Goal: Transaction & Acquisition: Purchase product/service

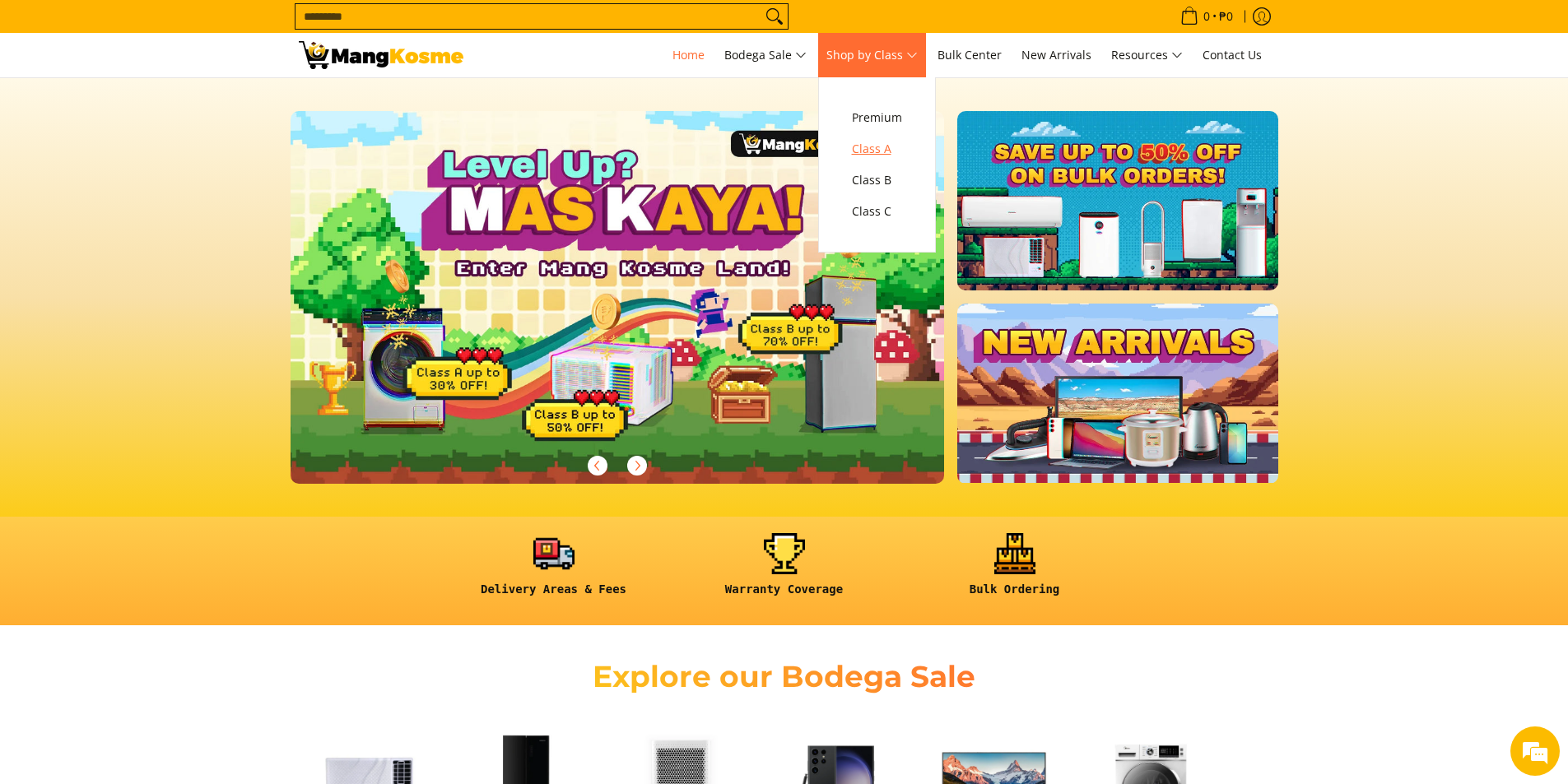
scroll to position [0, 654]
click at [883, 152] on span "Class A" at bounding box center [877, 149] width 50 height 20
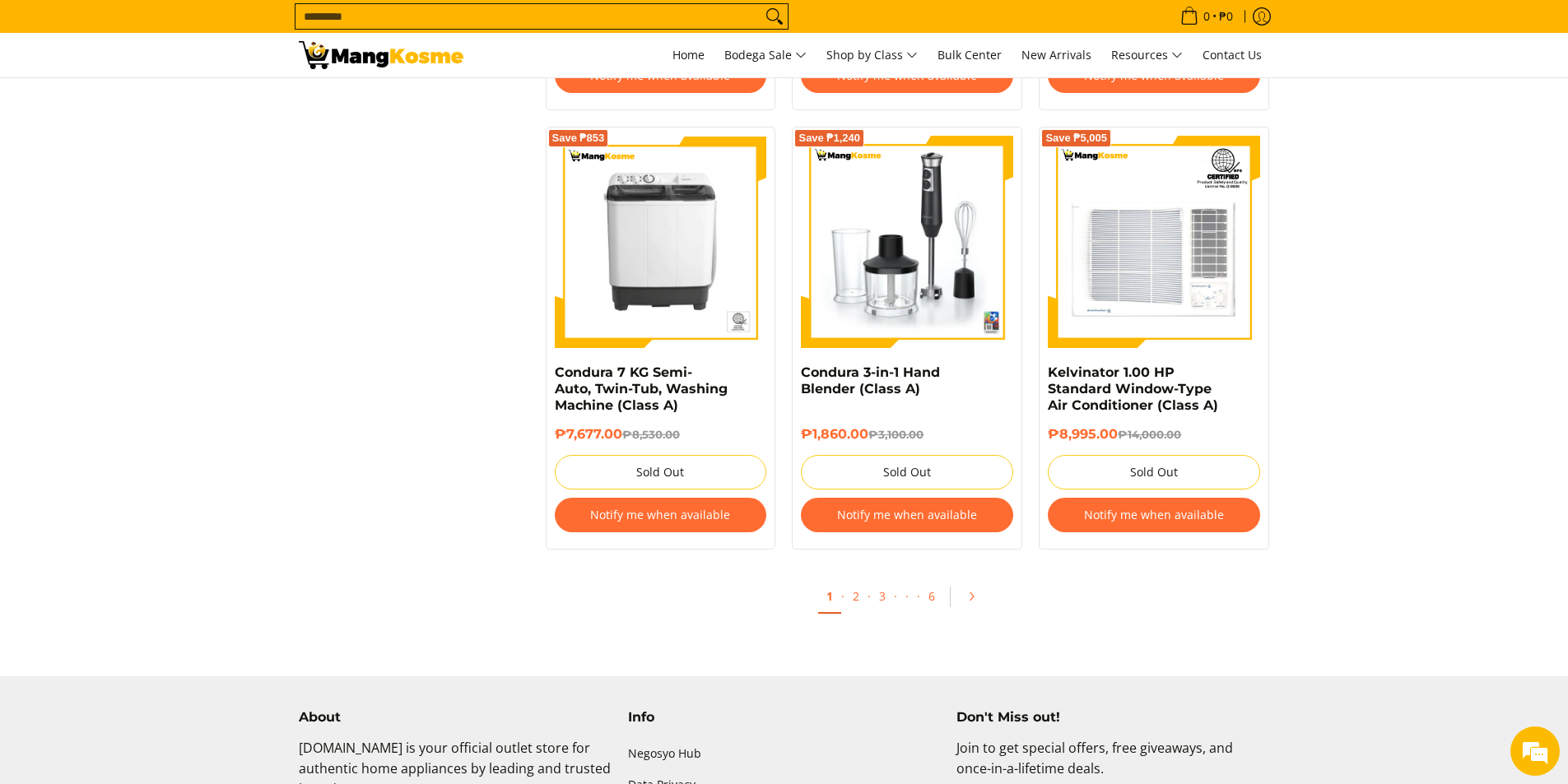
scroll to position [3127, 0]
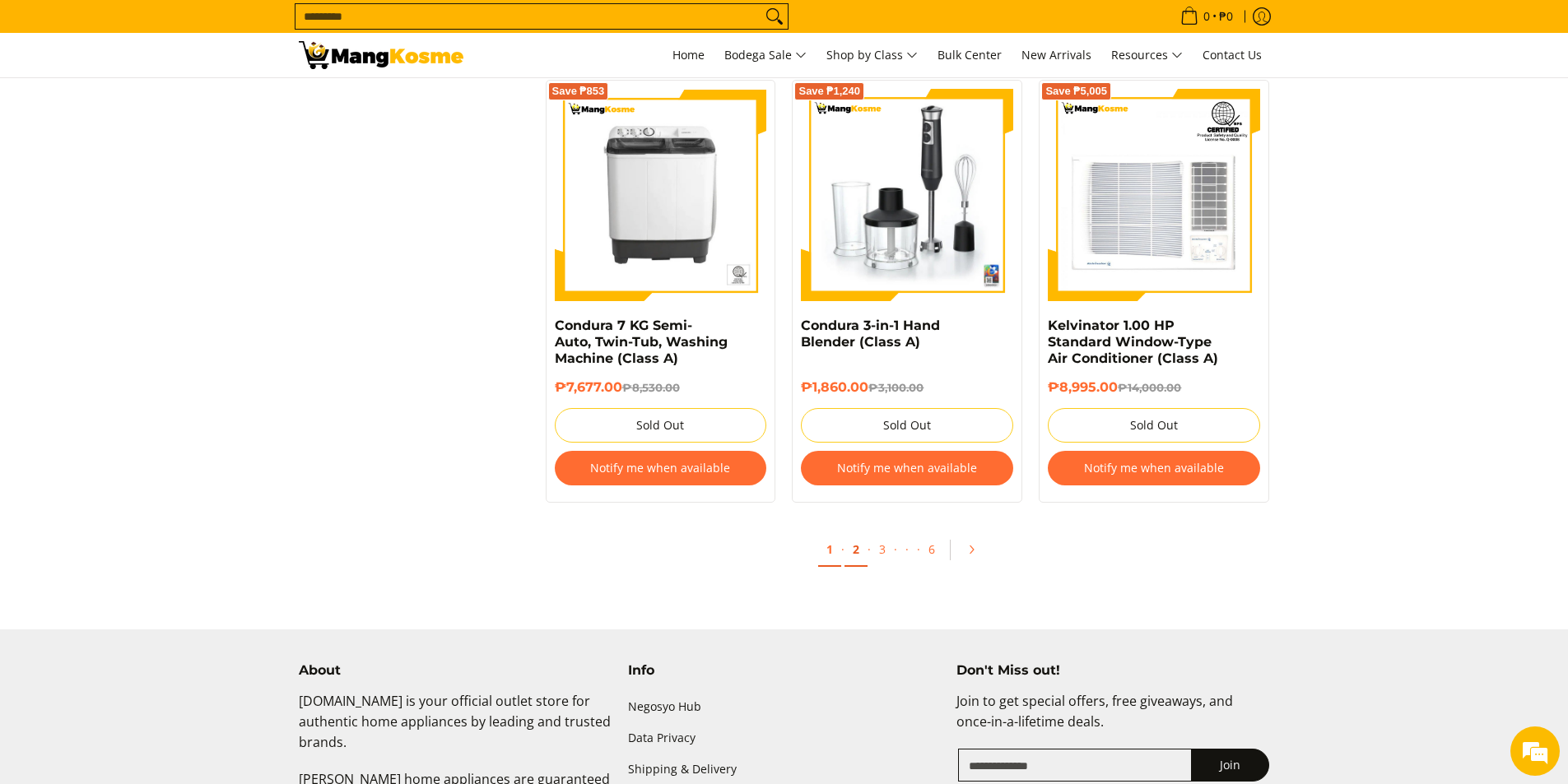
click at [855, 561] on link "2" at bounding box center [856, 550] width 23 height 34
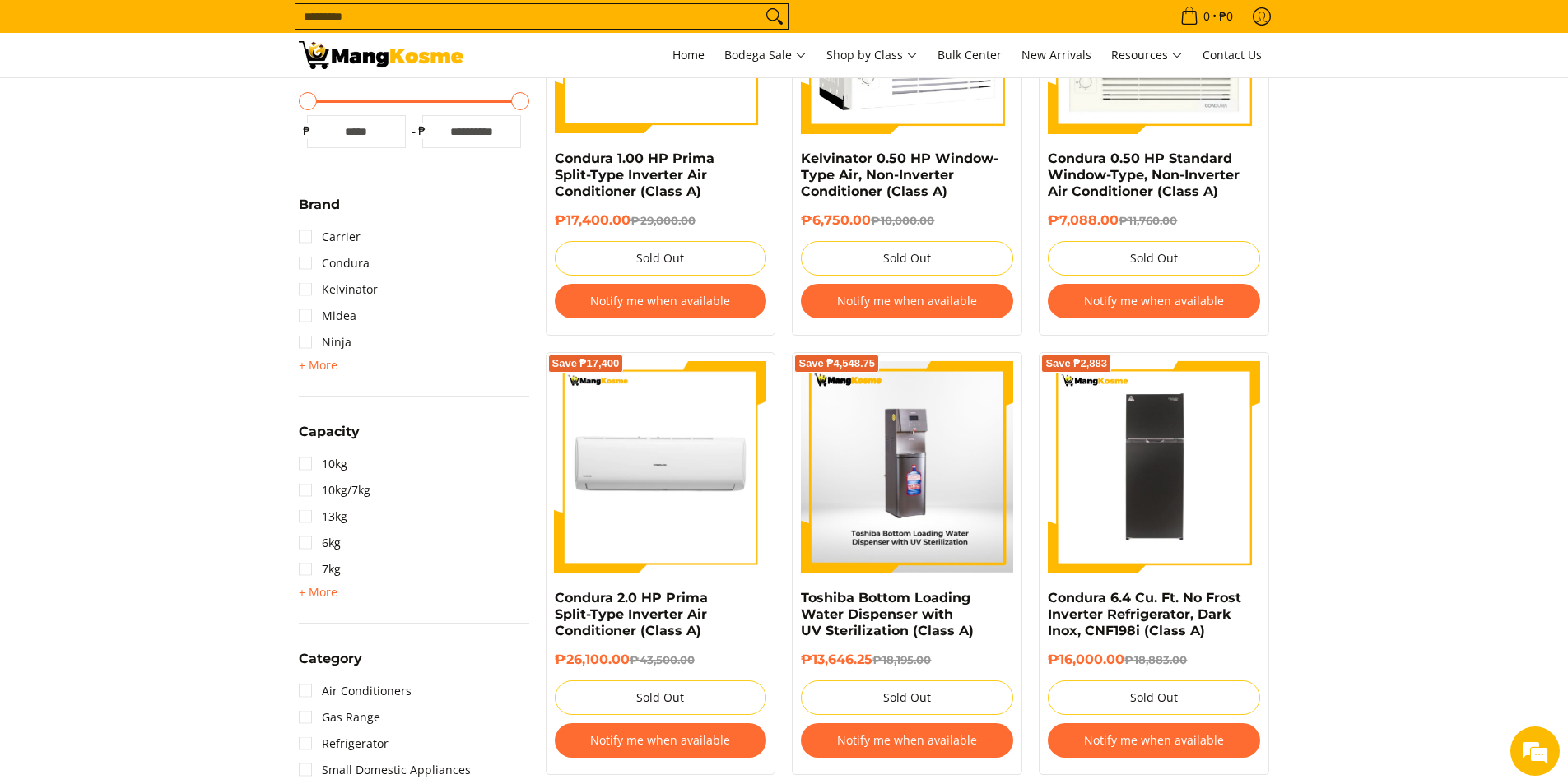
click at [920, 497] on img at bounding box center [906, 468] width 212 height 212
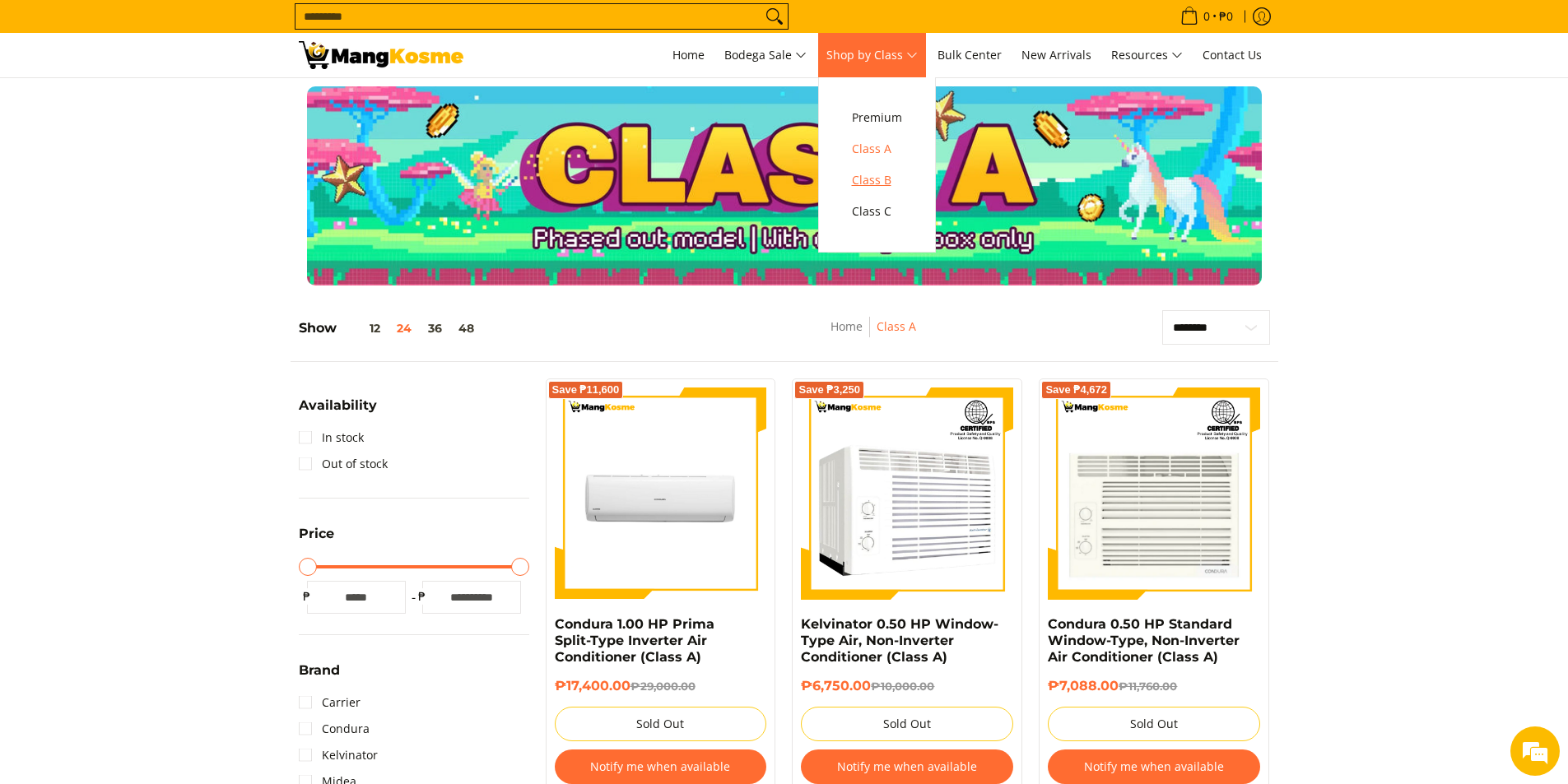
click at [876, 176] on span "Class B" at bounding box center [877, 180] width 50 height 20
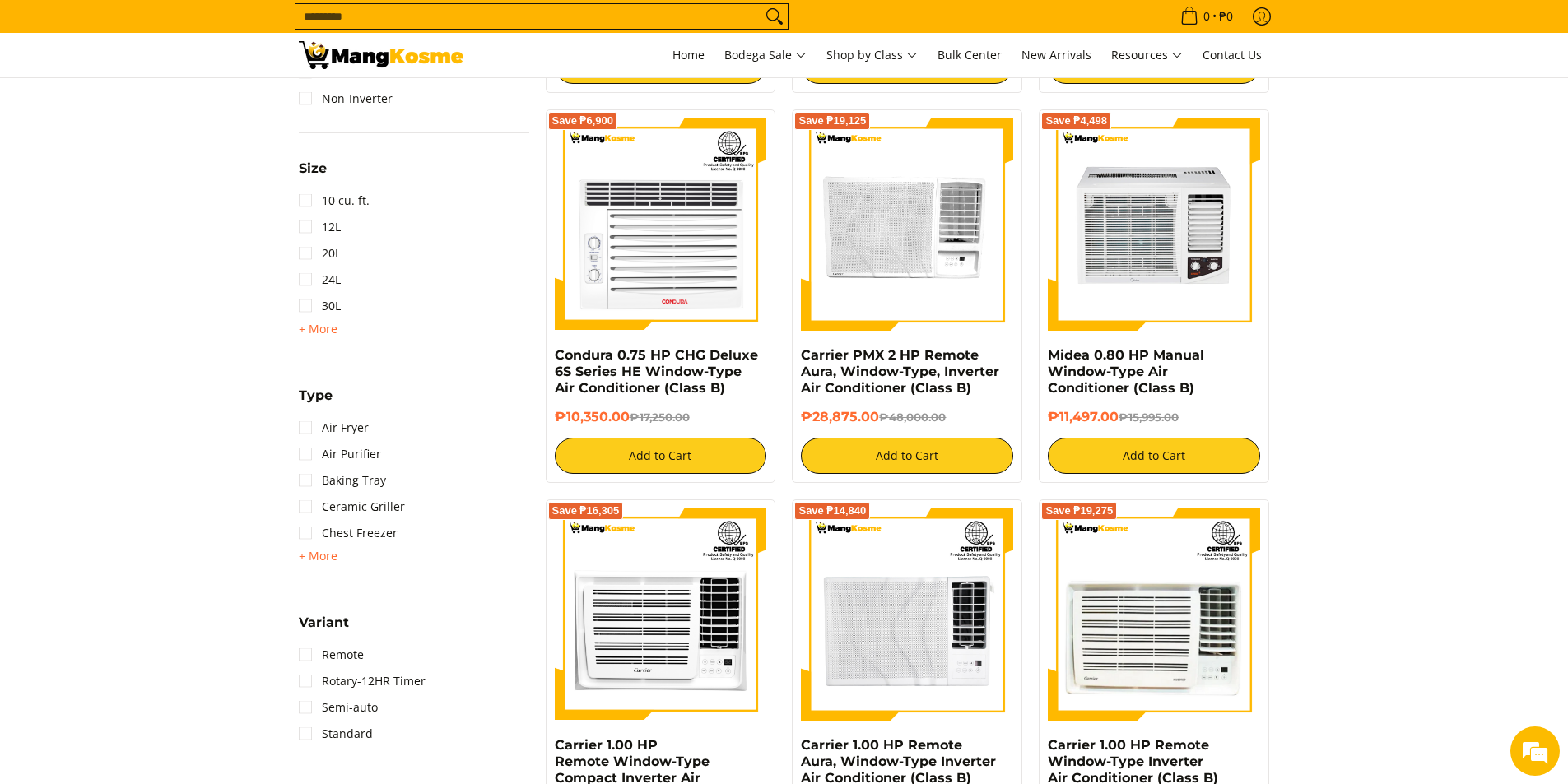
scroll to position [1481, 0]
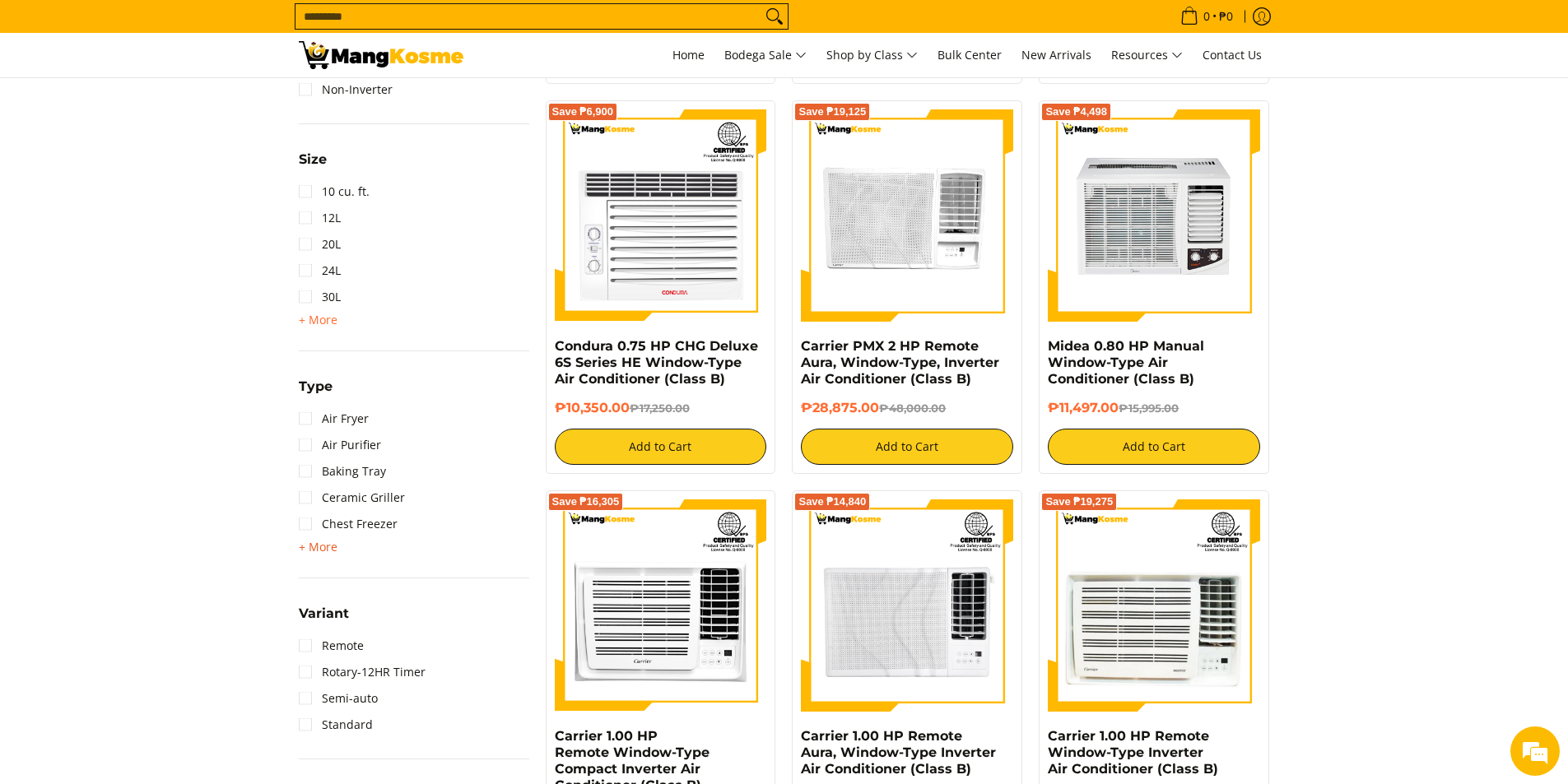
click at [311, 549] on span "+ More" at bounding box center [318, 548] width 39 height 14
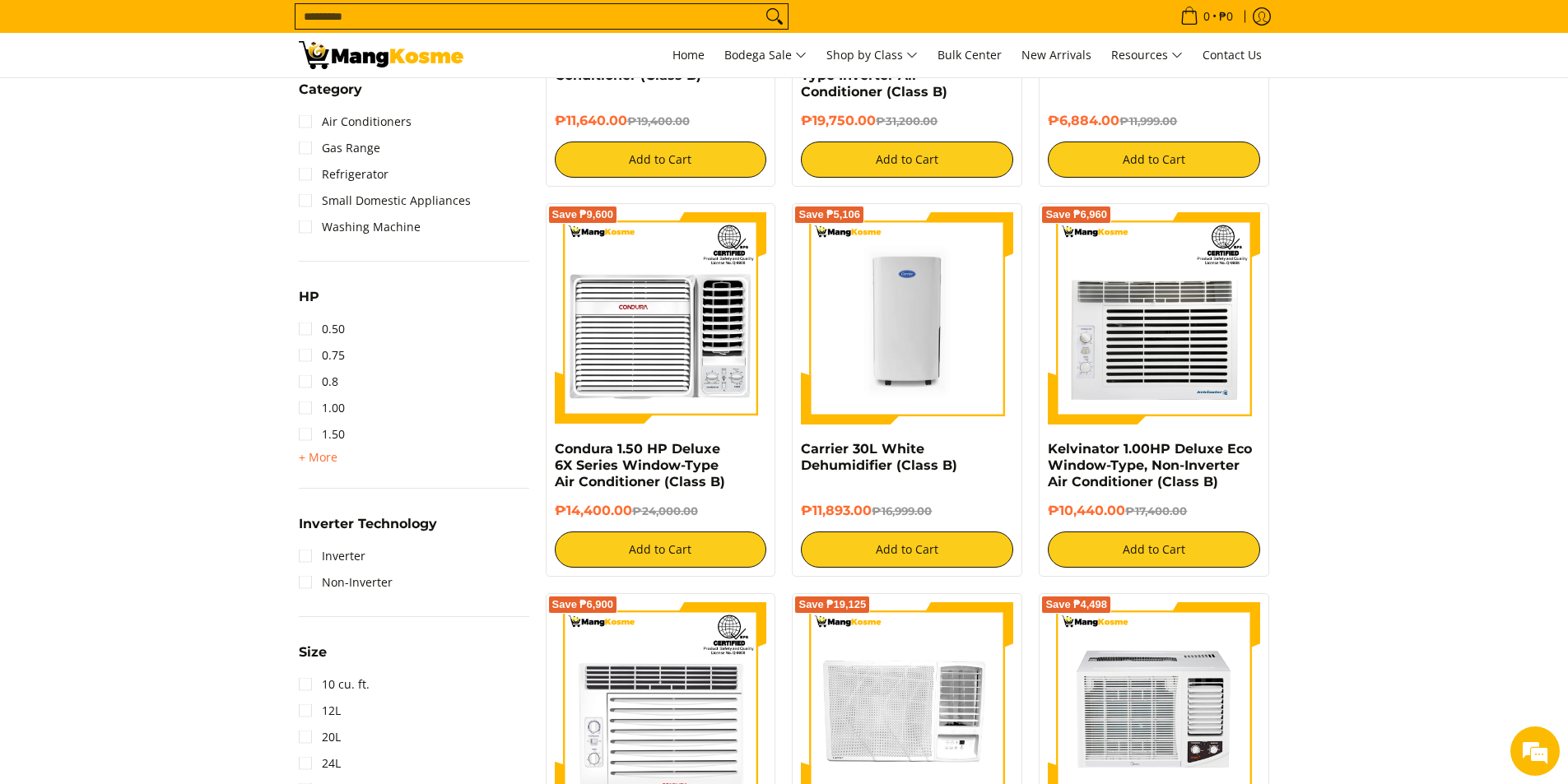
scroll to position [987, 0]
click at [584, 19] on input "Search..." at bounding box center [527, 16] width 466 height 25
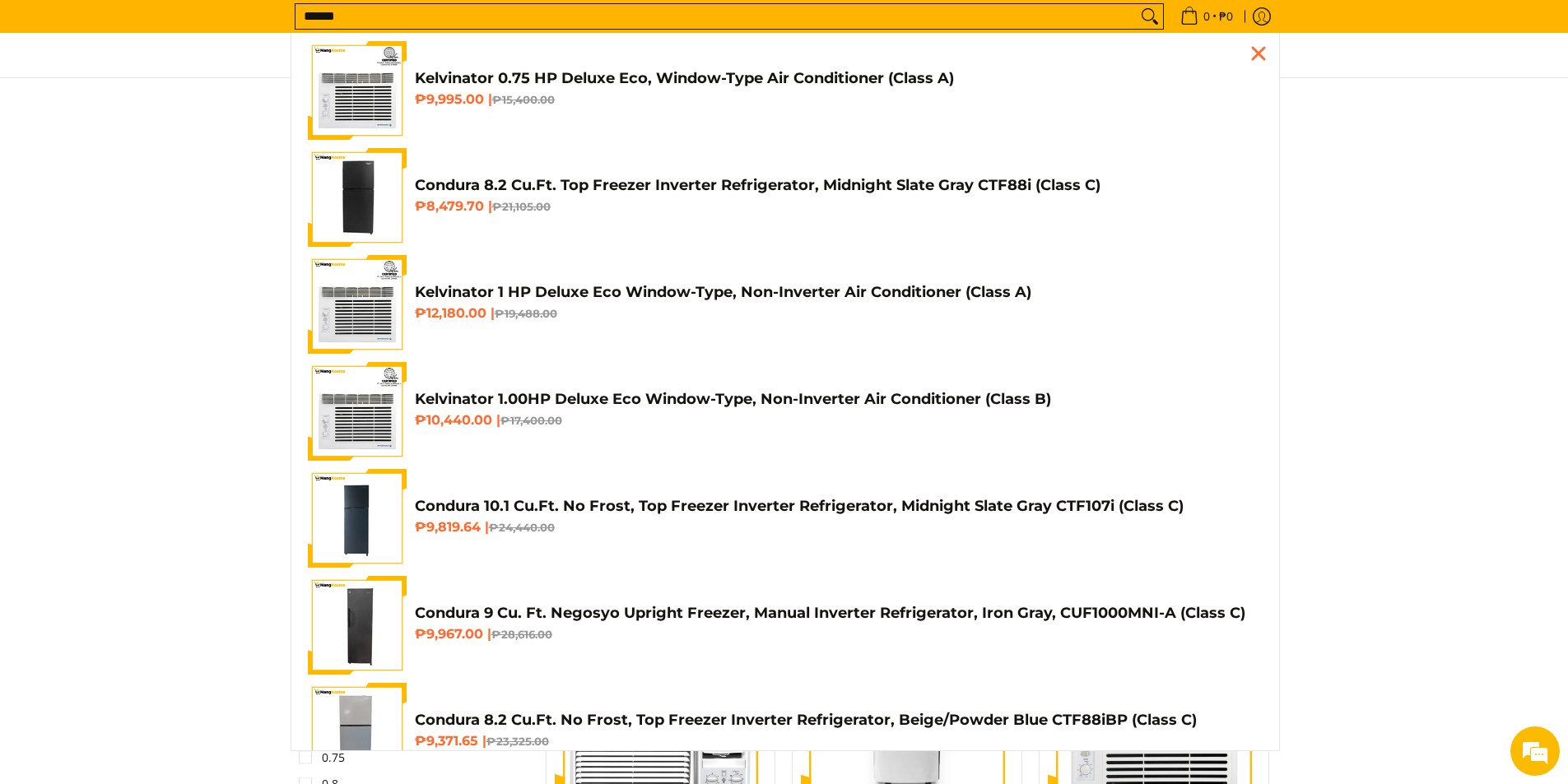
scroll to position [578, 0]
type input "******"
click at [1137, 4] on button "Search" at bounding box center [1149, 16] width 26 height 25
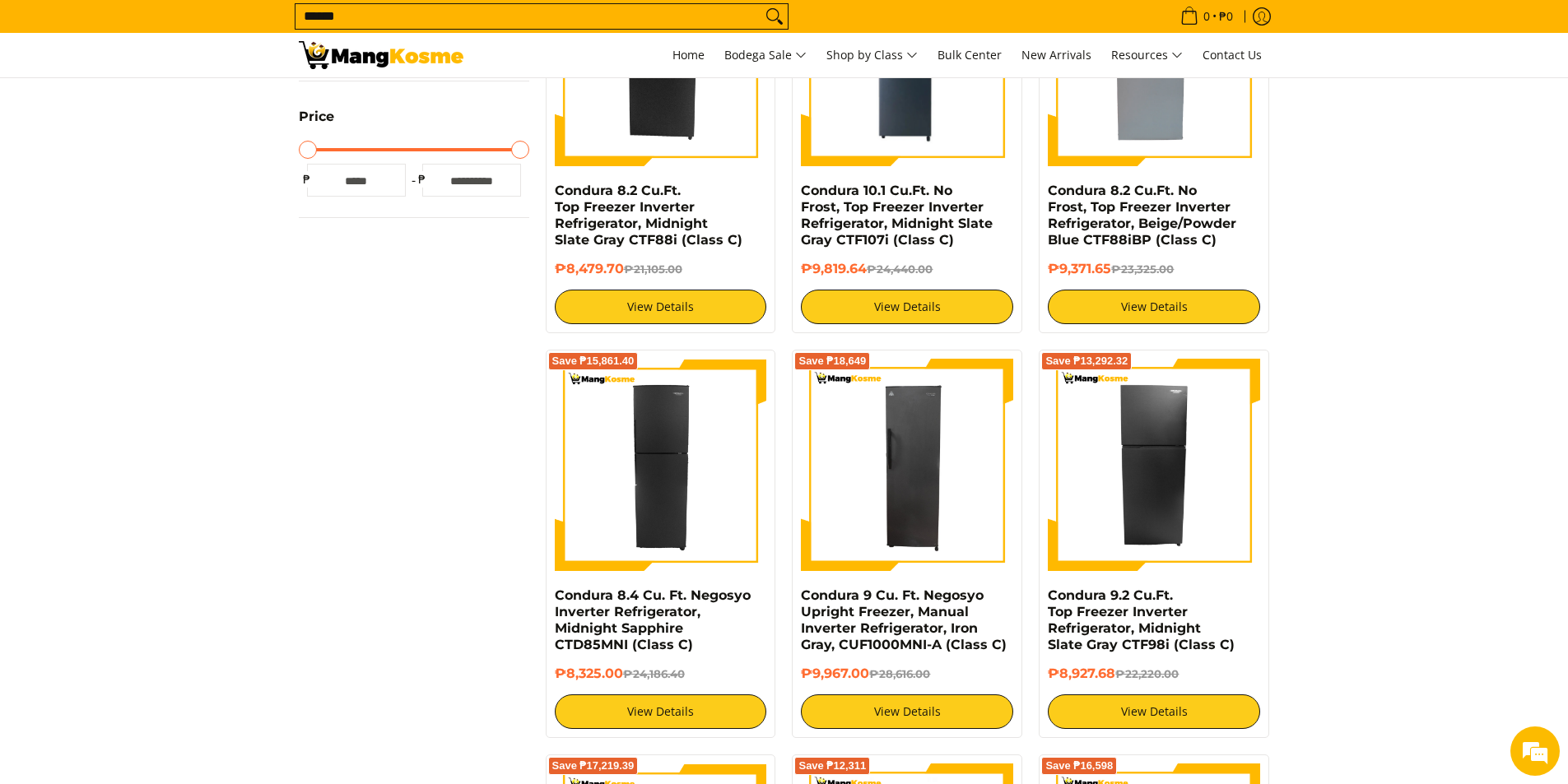
scroll to position [604, 0]
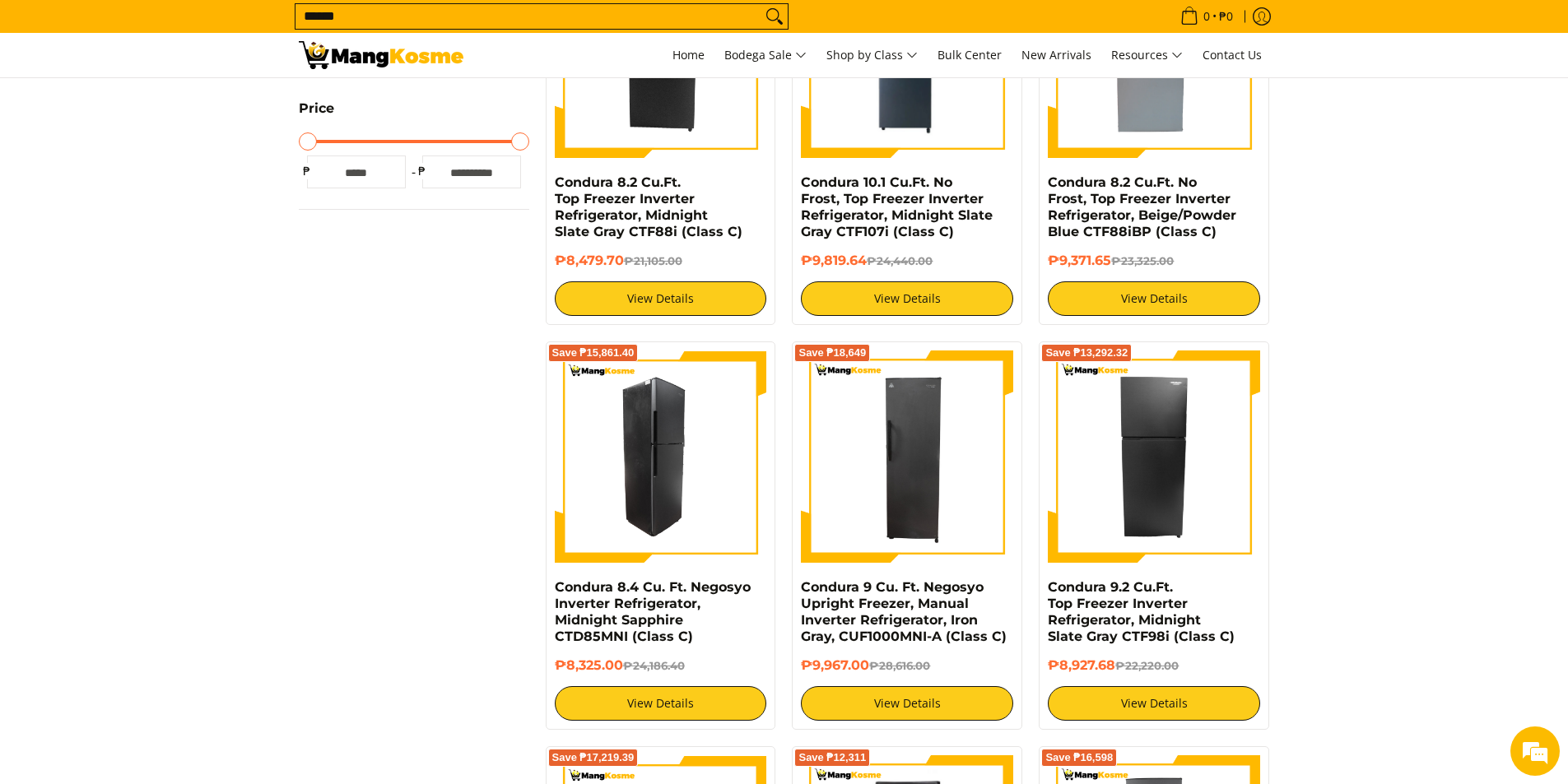
click at [669, 476] on img at bounding box center [661, 457] width 212 height 212
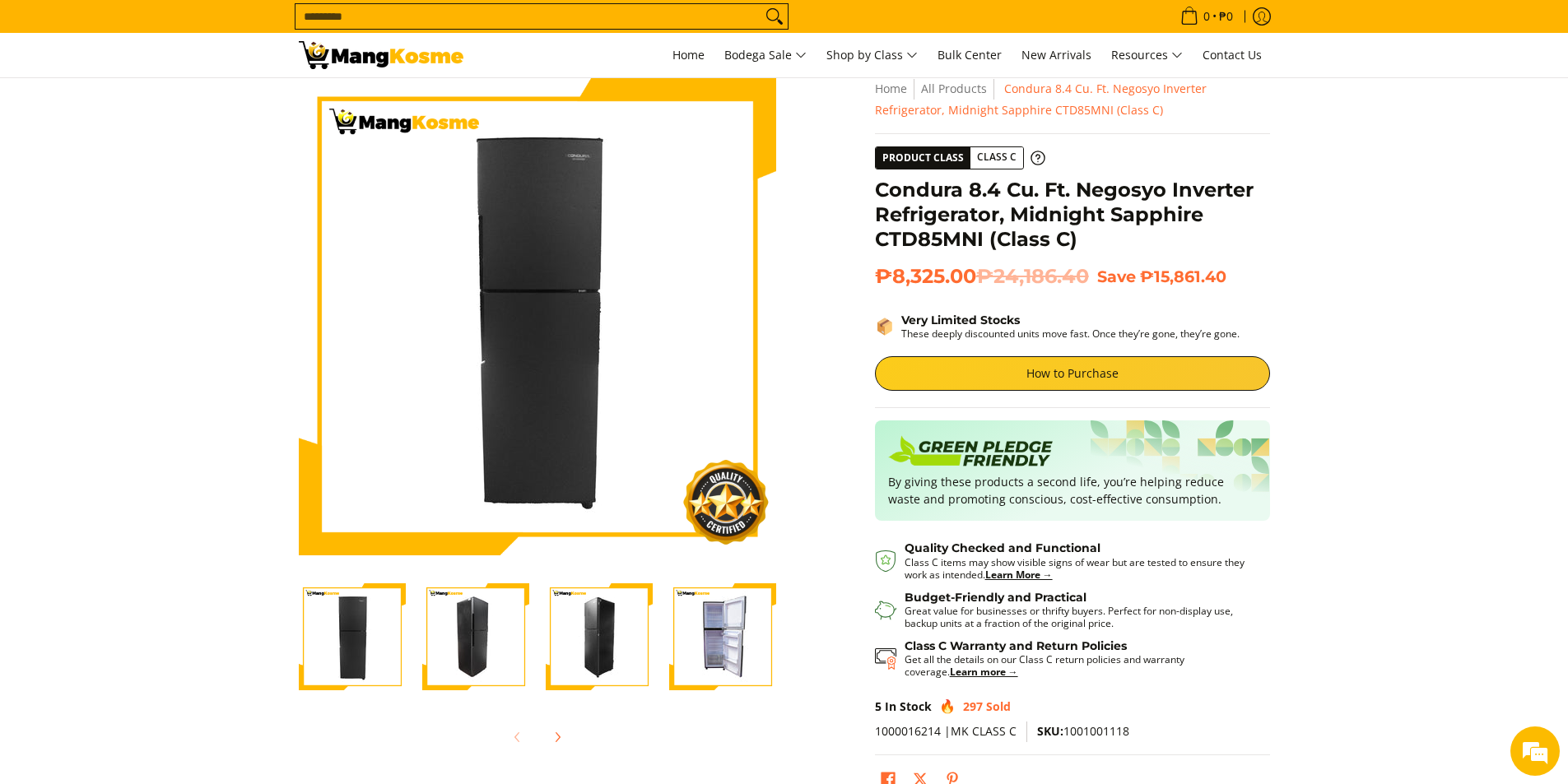
scroll to position [27, 0]
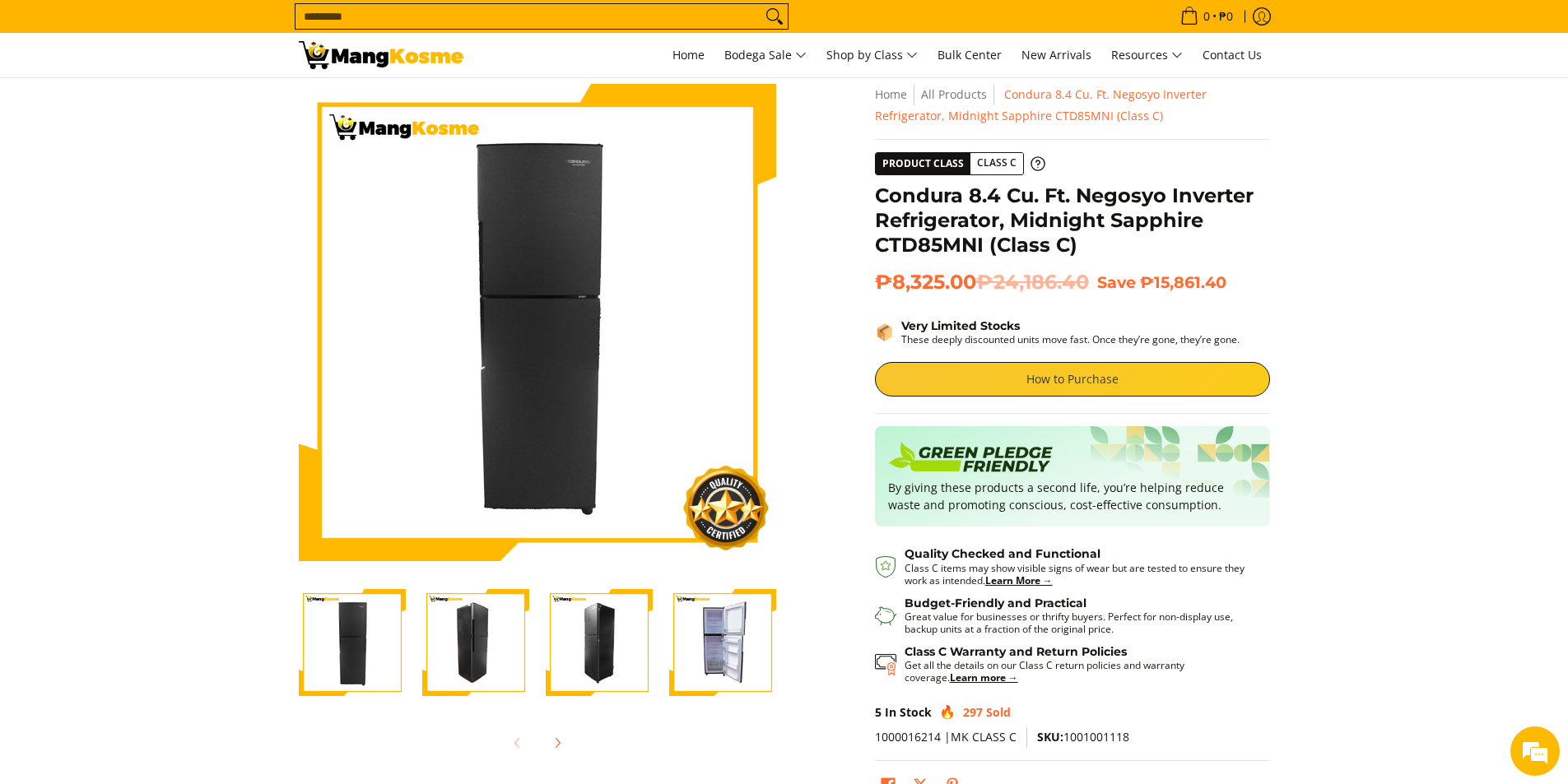
click at [1067, 370] on link "How to Purchase" at bounding box center [1072, 380] width 395 height 35
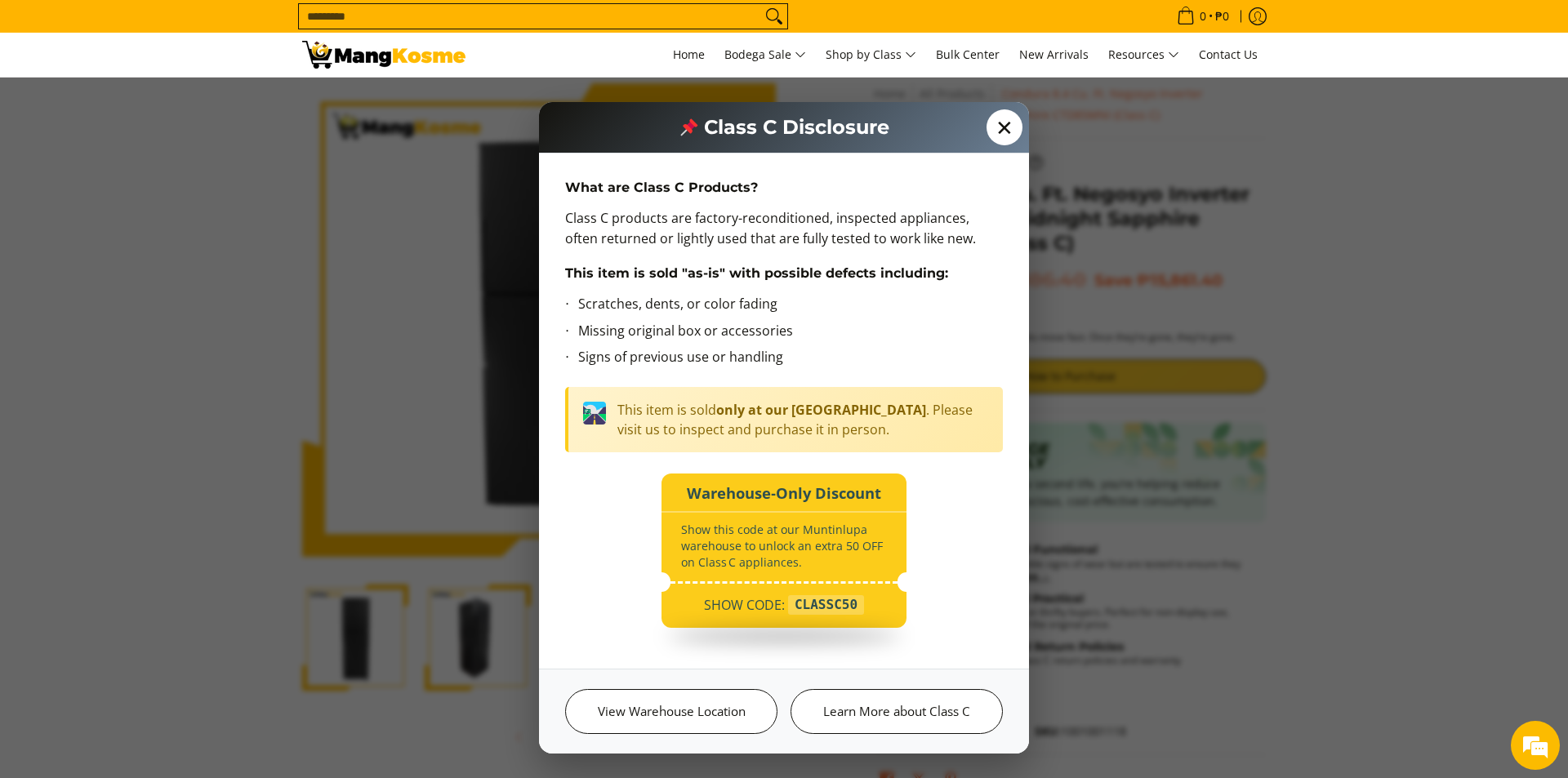
click at [1004, 122] on span "✕" at bounding box center [1005, 127] width 36 height 36
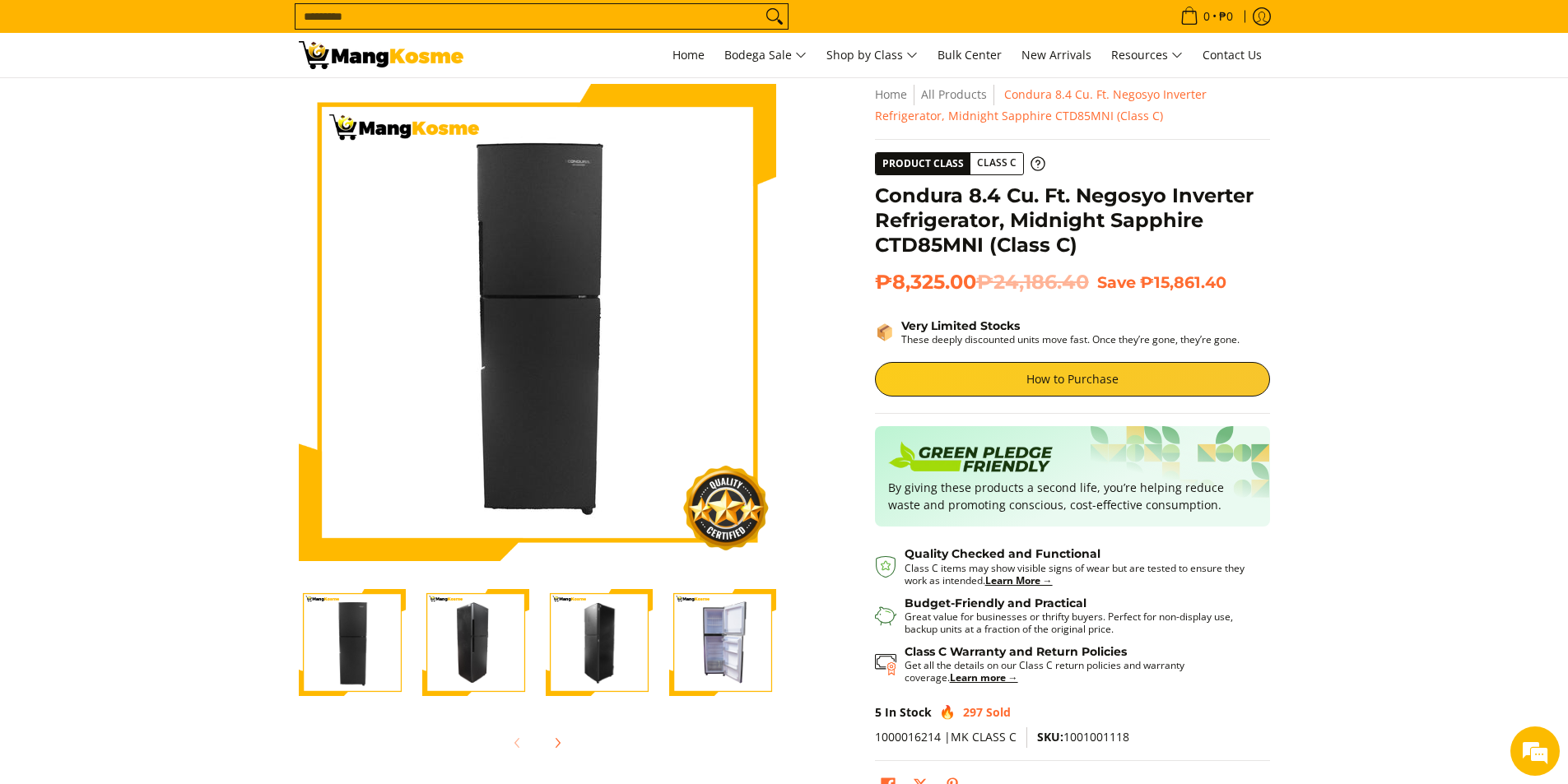
click at [716, 626] on img "Condura 8.4 Cu. Ft. Negosyo Inverter Refrigerator, Midnight Sapphire CTD85MNI (…" at bounding box center [722, 642] width 107 height 107
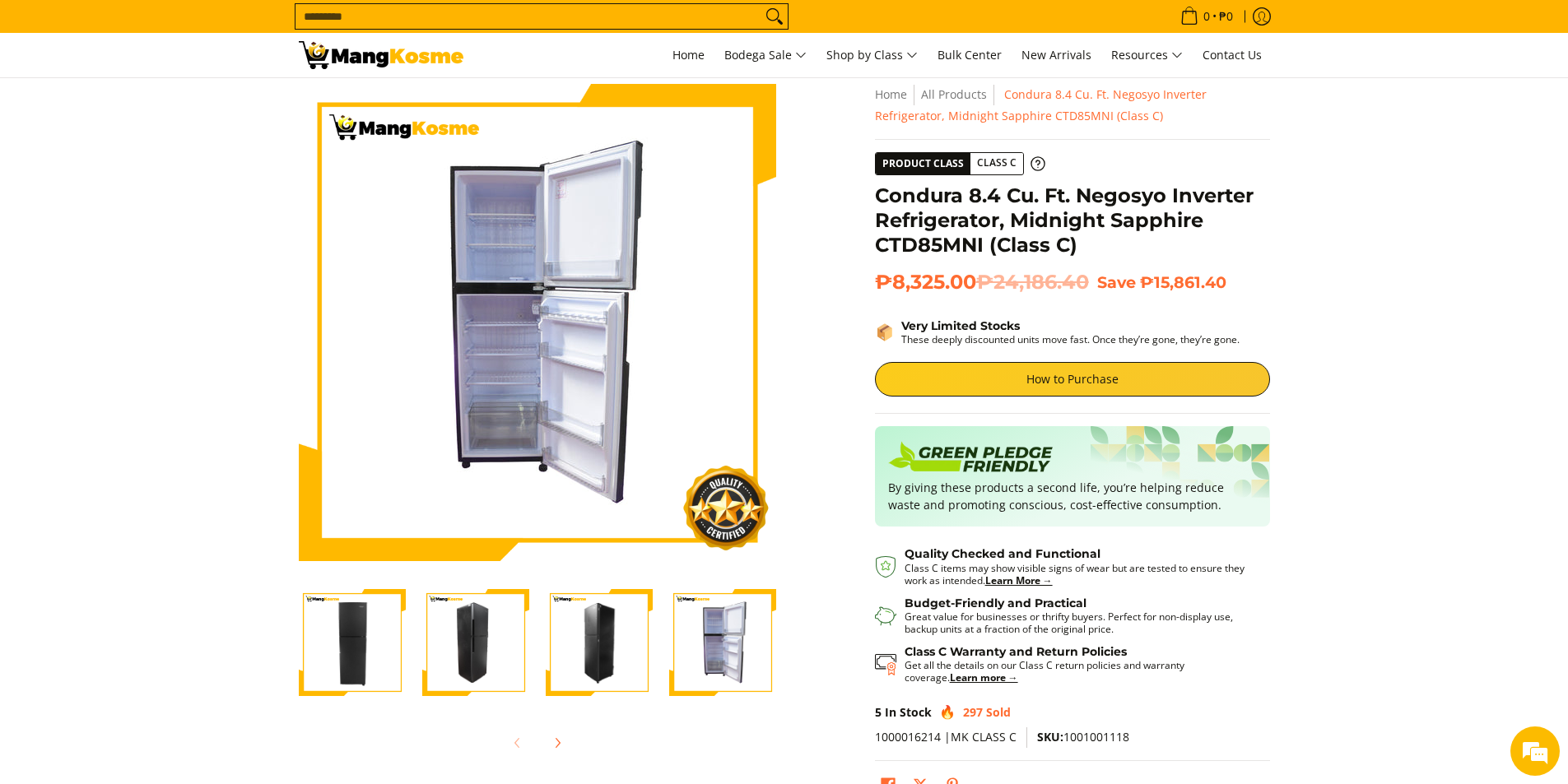
click at [617, 637] on img "Condura 8.4 Cu. Ft. Negosyo Inverter Refrigerator, Midnight Sapphire CTD85MNI (…" at bounding box center [599, 642] width 107 height 107
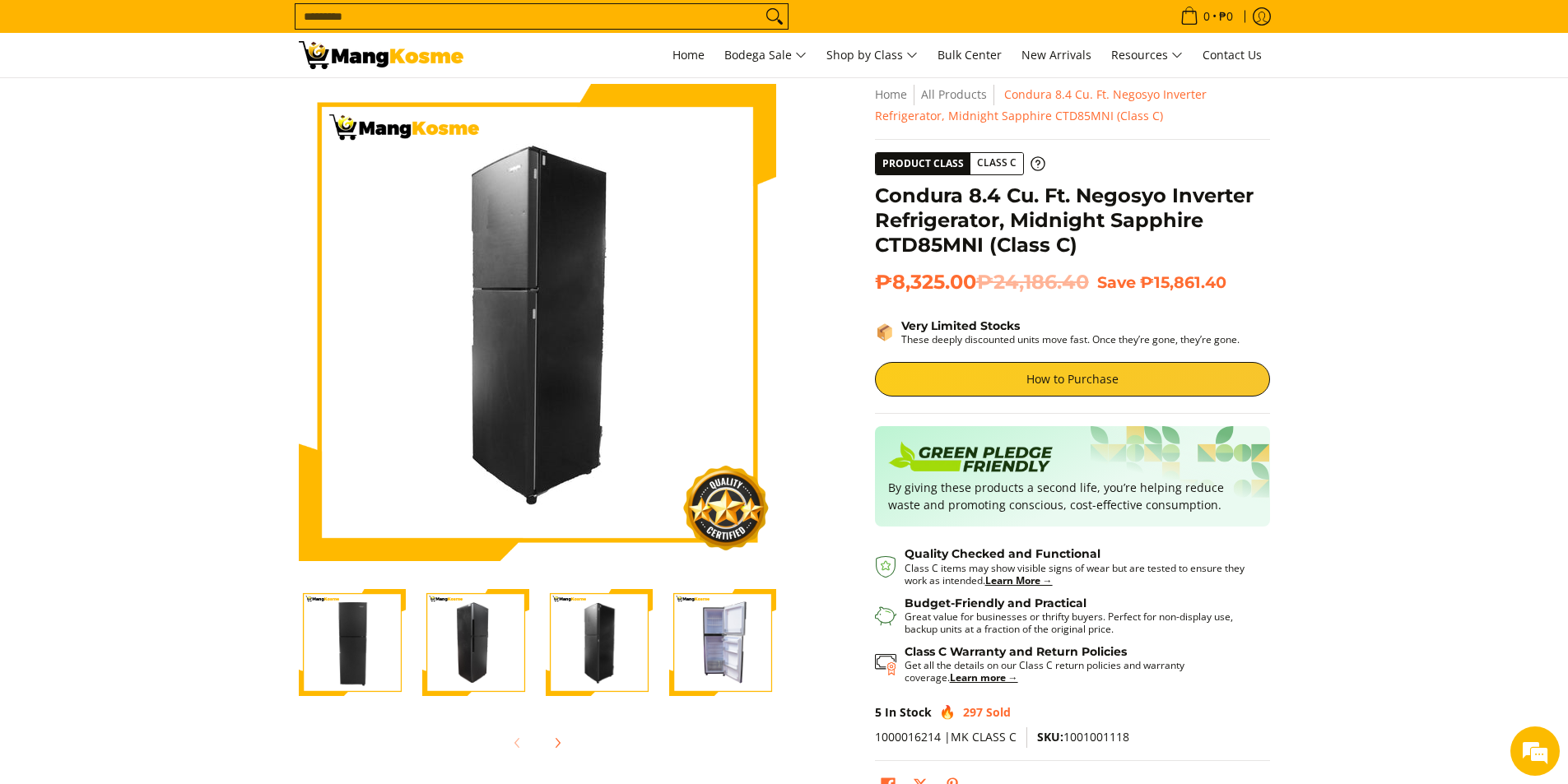
click at [479, 642] on img "Condura 8.4 Cu. Ft. Negosyo Inverter Refrigerator, Midnight Sapphire CTD85MNI (…" at bounding box center [475, 642] width 107 height 107
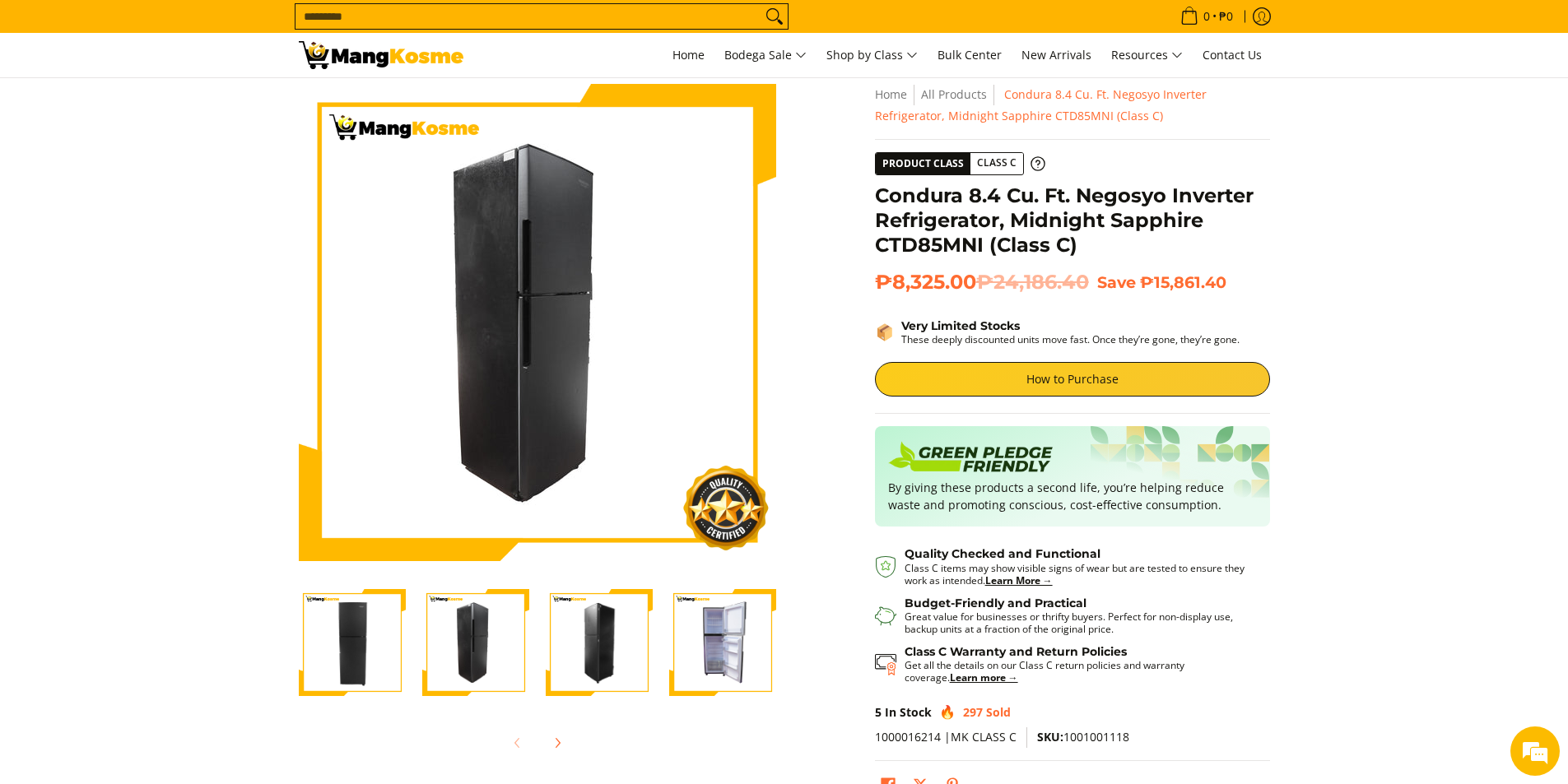
click at [358, 647] on img "Condura 8.4 Cu. Ft. Negosyo Inverter Refrigerator, Midnight Sapphire CTD85MNI (…" at bounding box center [352, 642] width 107 height 107
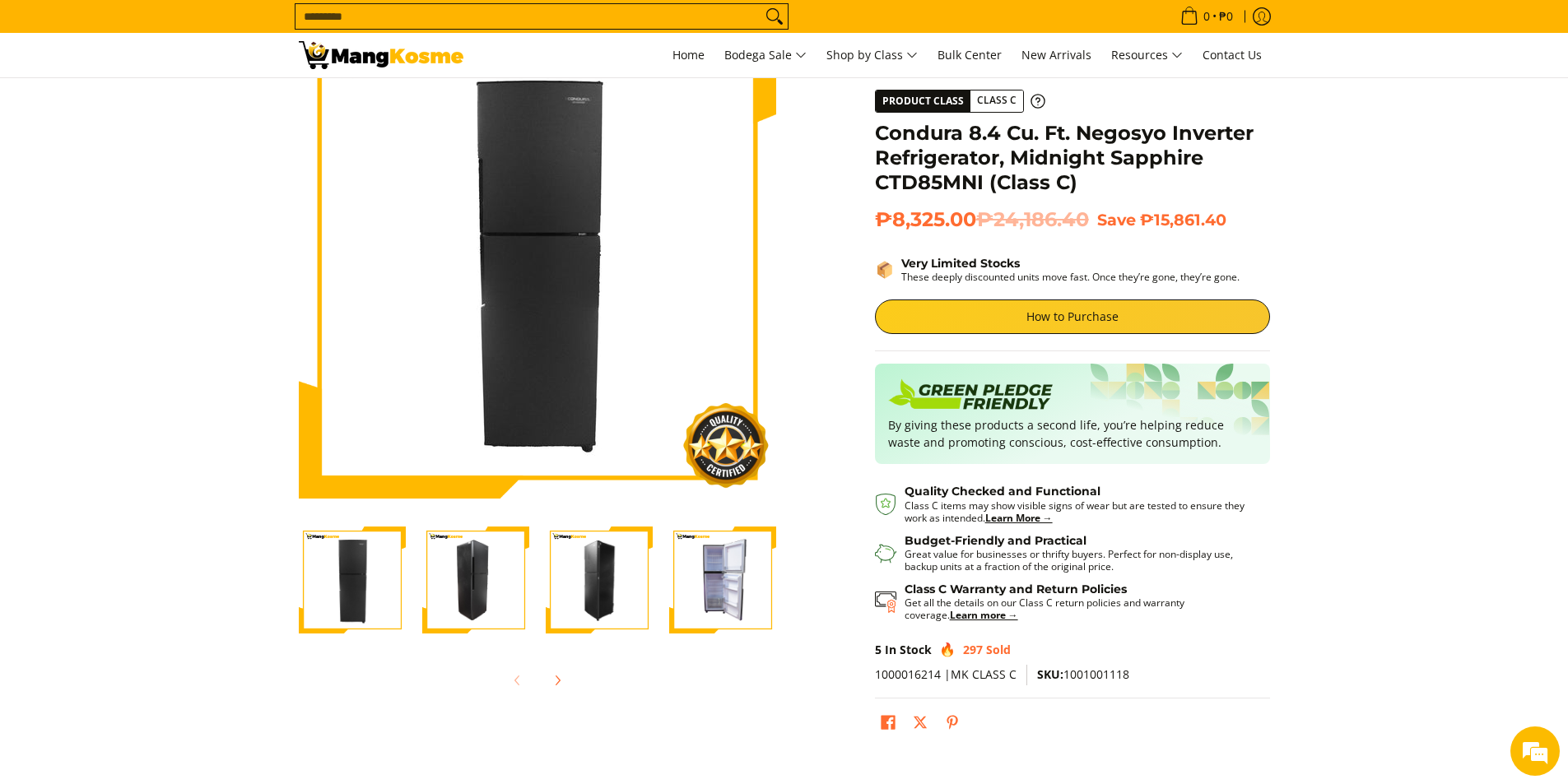
scroll to position [0, 0]
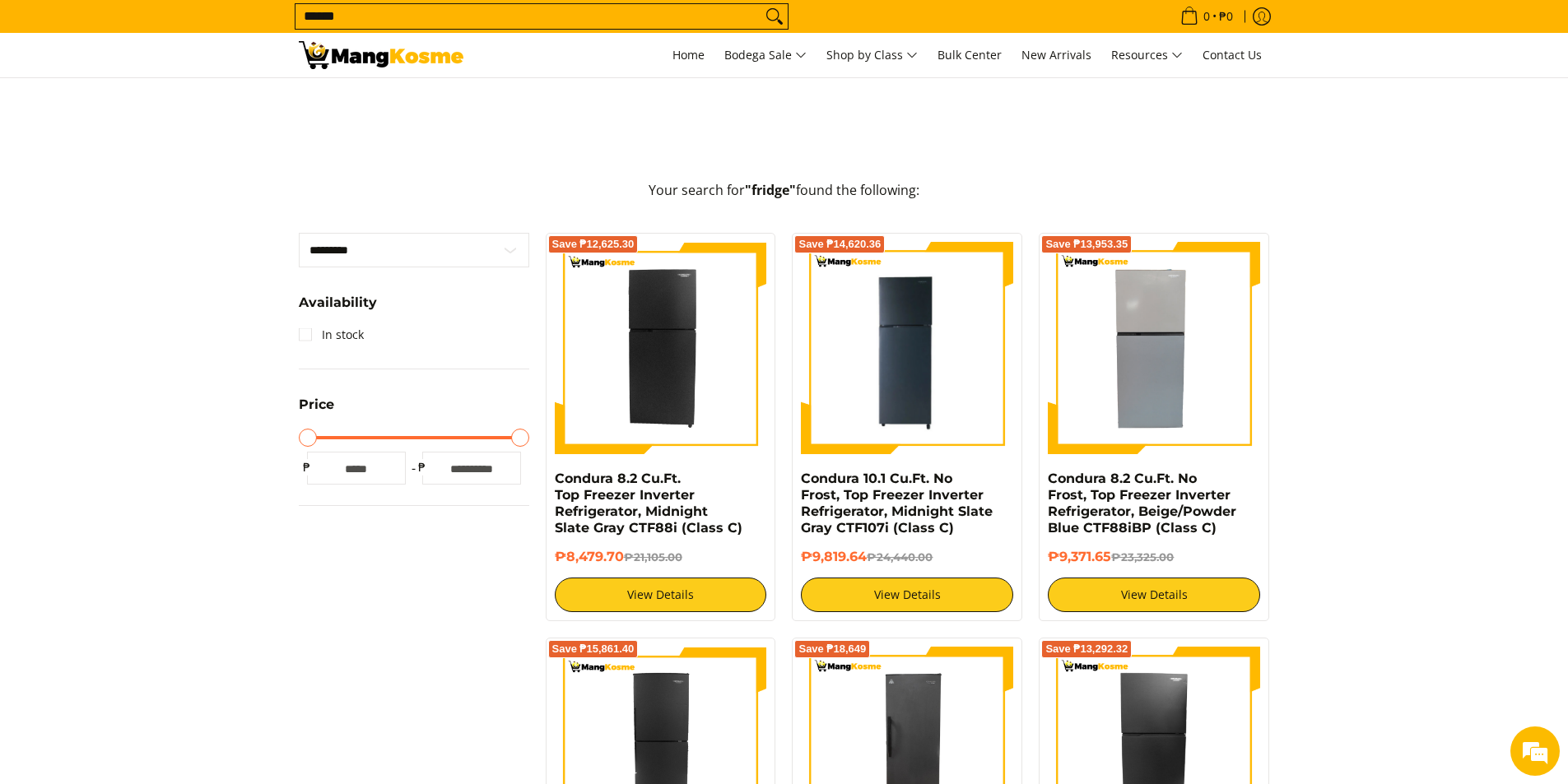
scroll to position [302, 0]
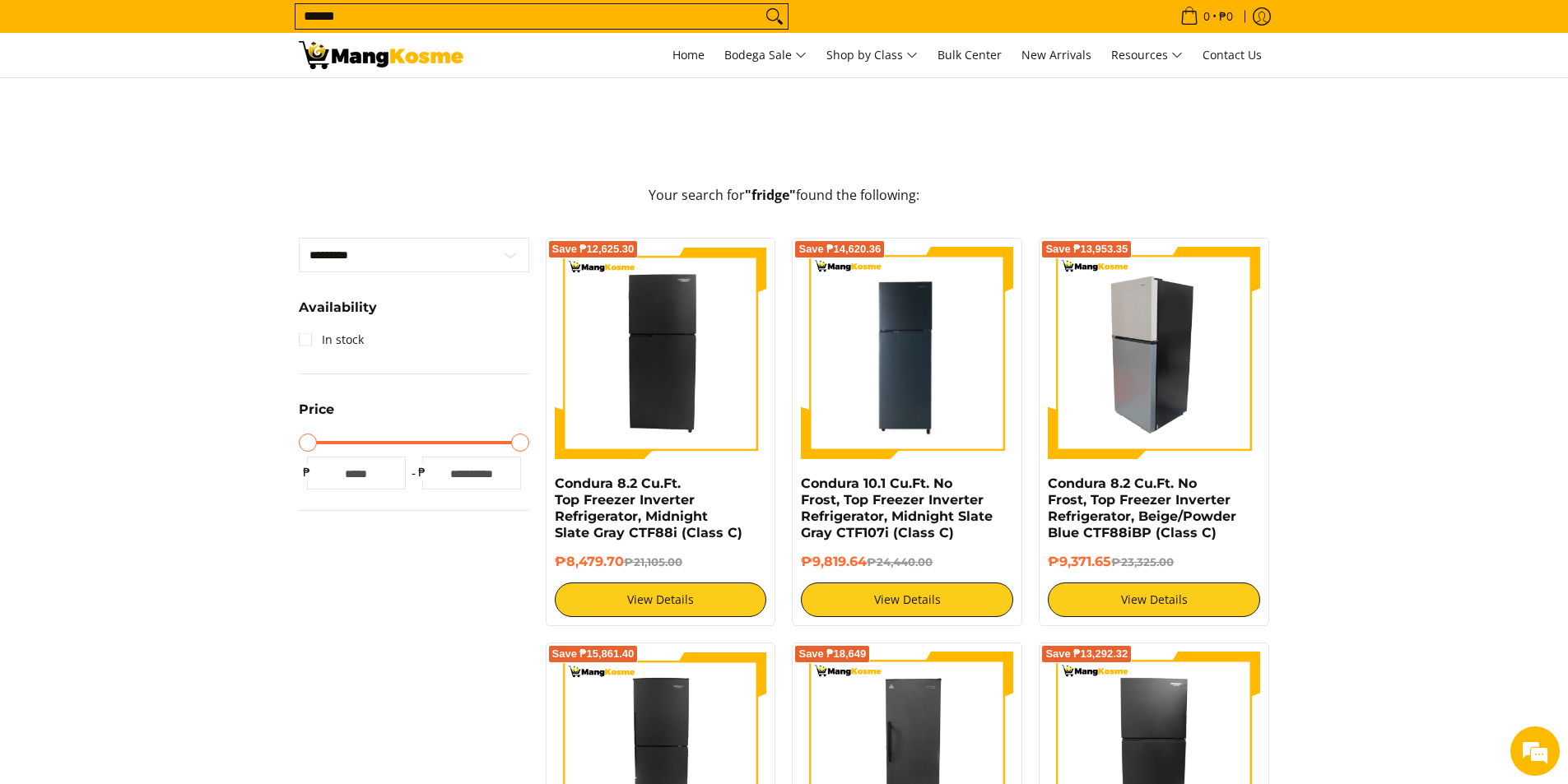
click at [1146, 371] on img at bounding box center [1153, 353] width 212 height 212
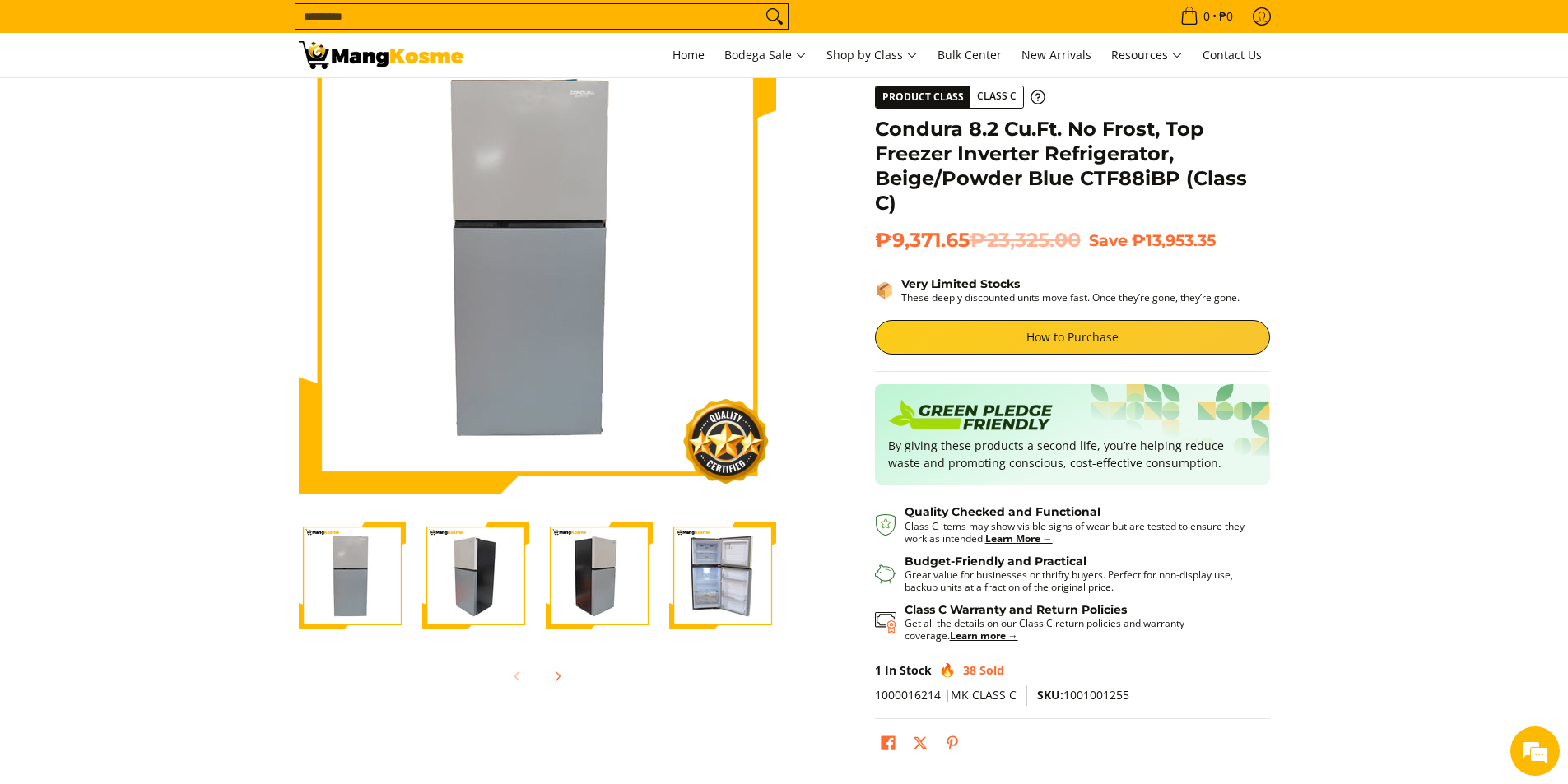
scroll to position [137, 0]
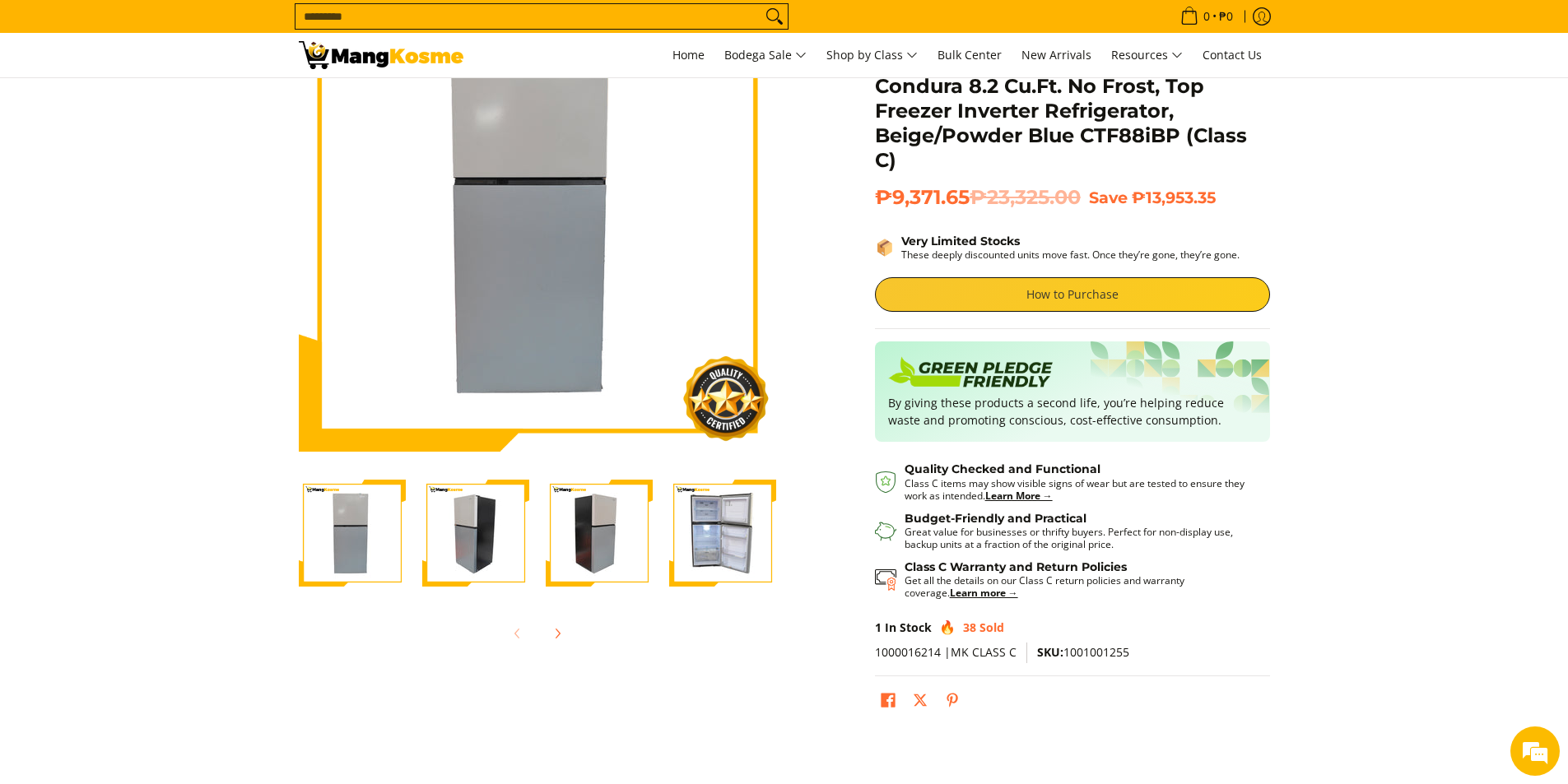
click at [1100, 295] on link "How to Purchase" at bounding box center [1072, 295] width 395 height 35
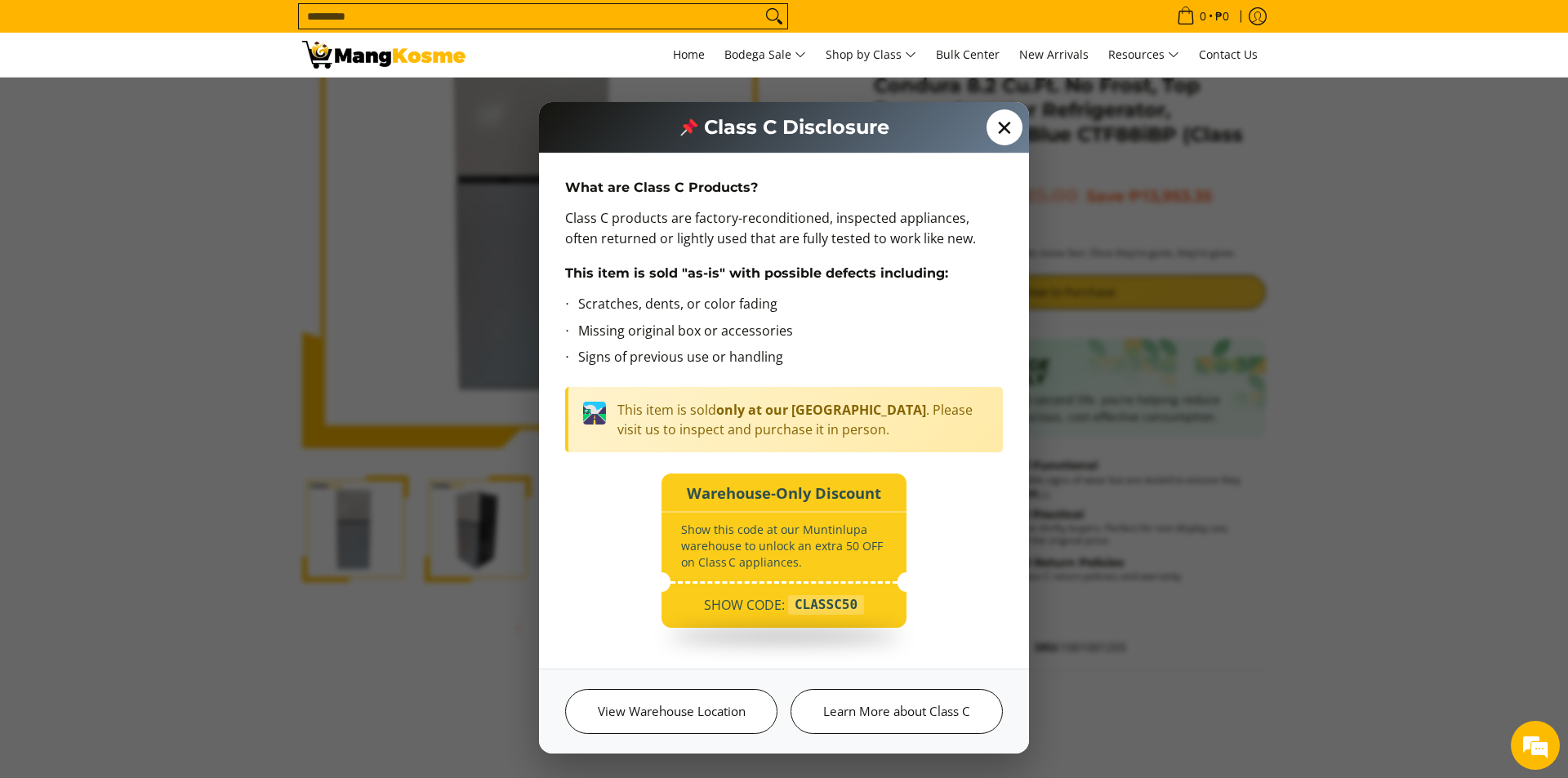
click at [1001, 127] on span "✕" at bounding box center [1005, 127] width 36 height 36
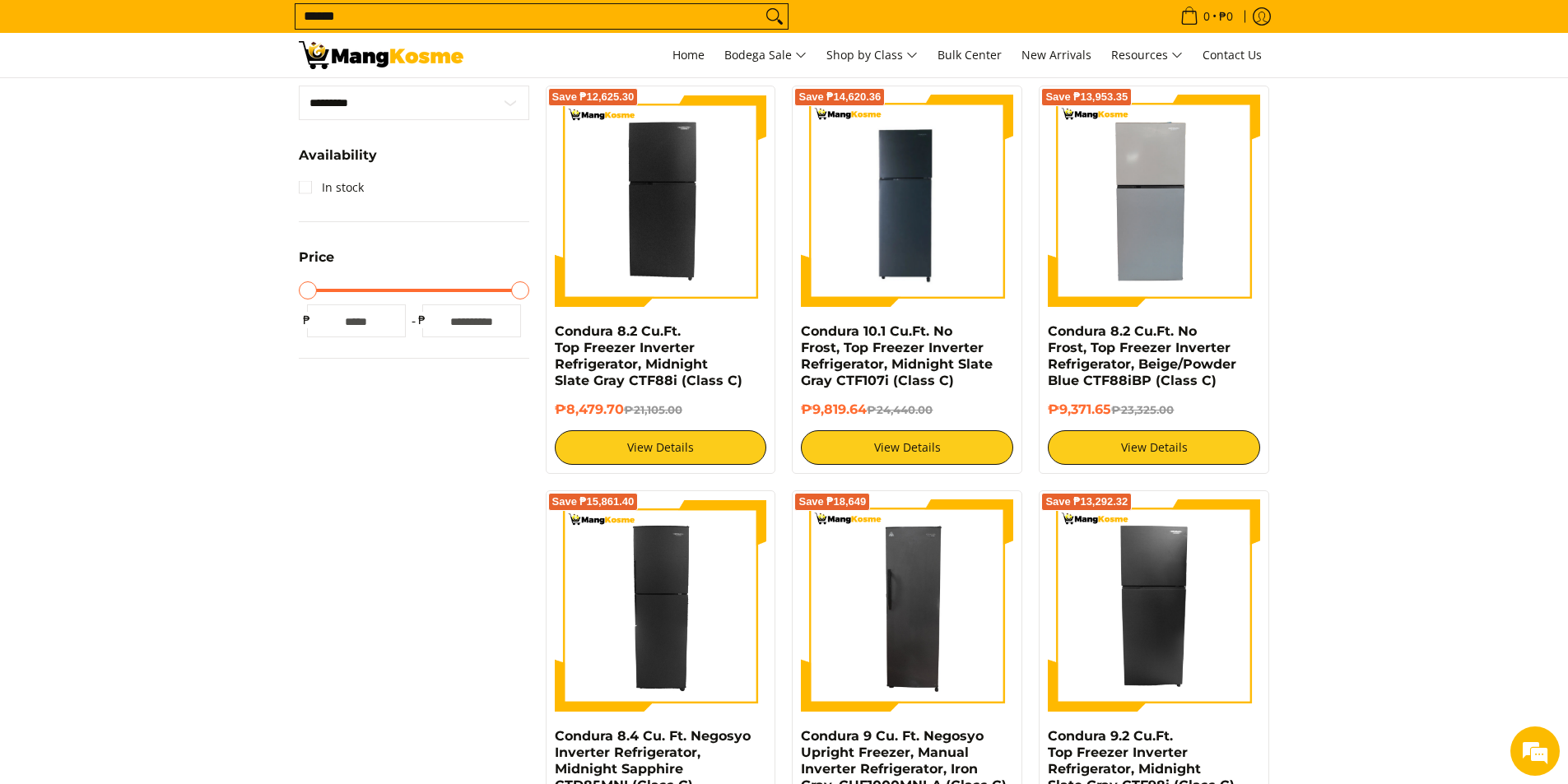
scroll to position [549, 0]
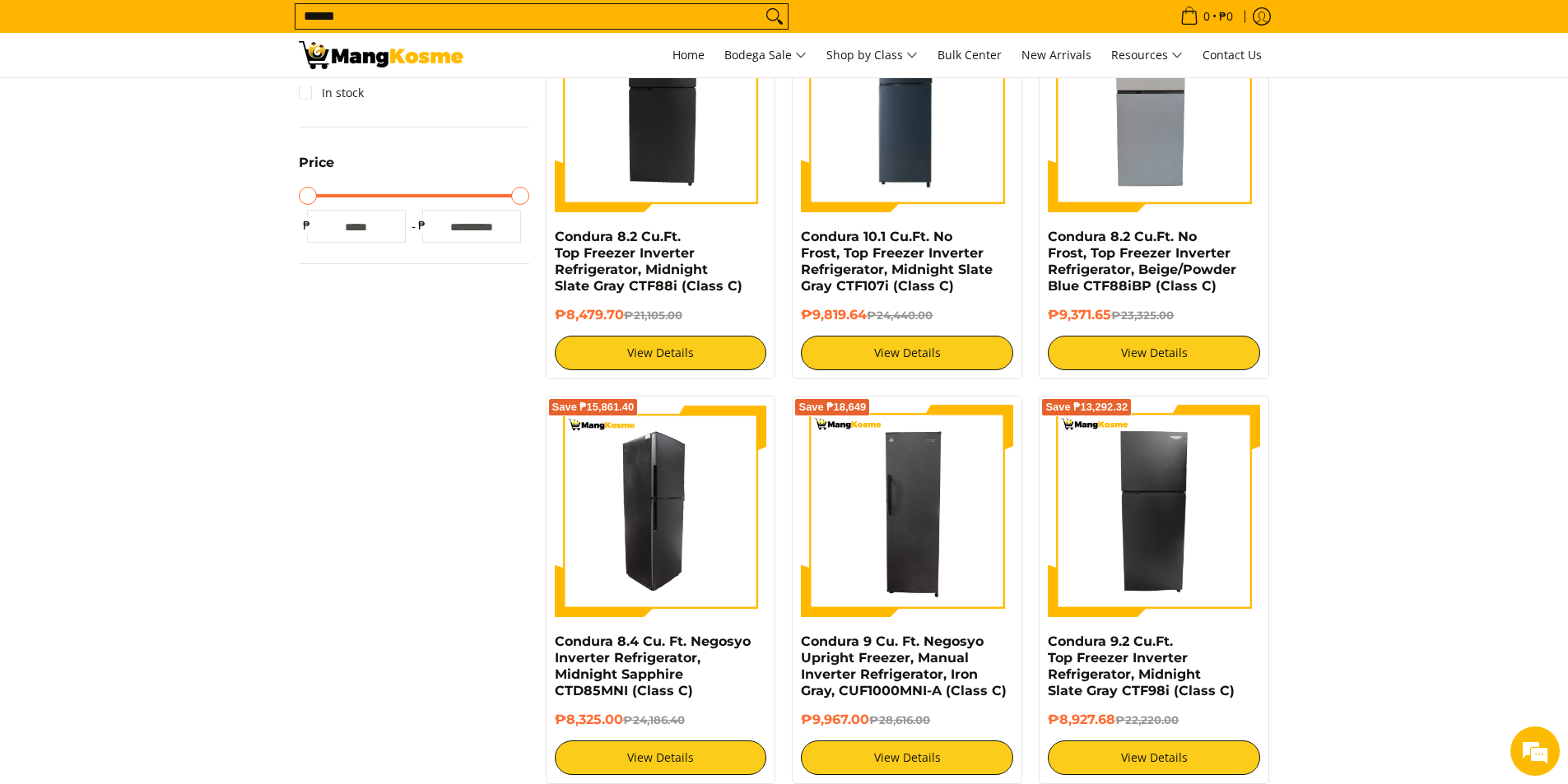
click at [627, 514] on img at bounding box center [661, 511] width 212 height 212
